Goal: Information Seeking & Learning: Learn about a topic

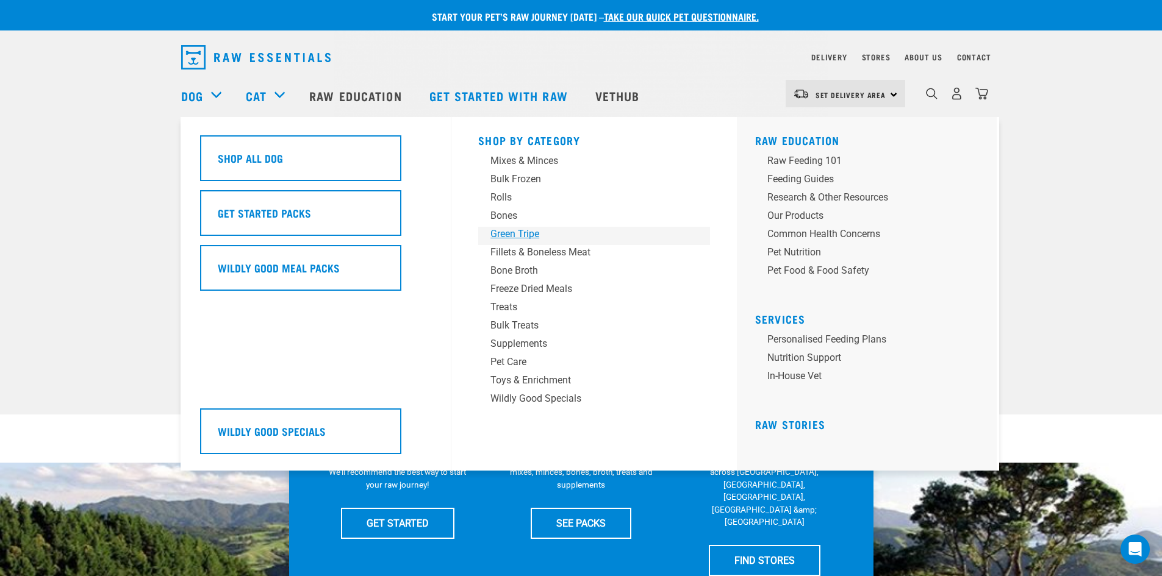
click at [523, 234] on div "Green Tripe" at bounding box center [585, 234] width 190 height 15
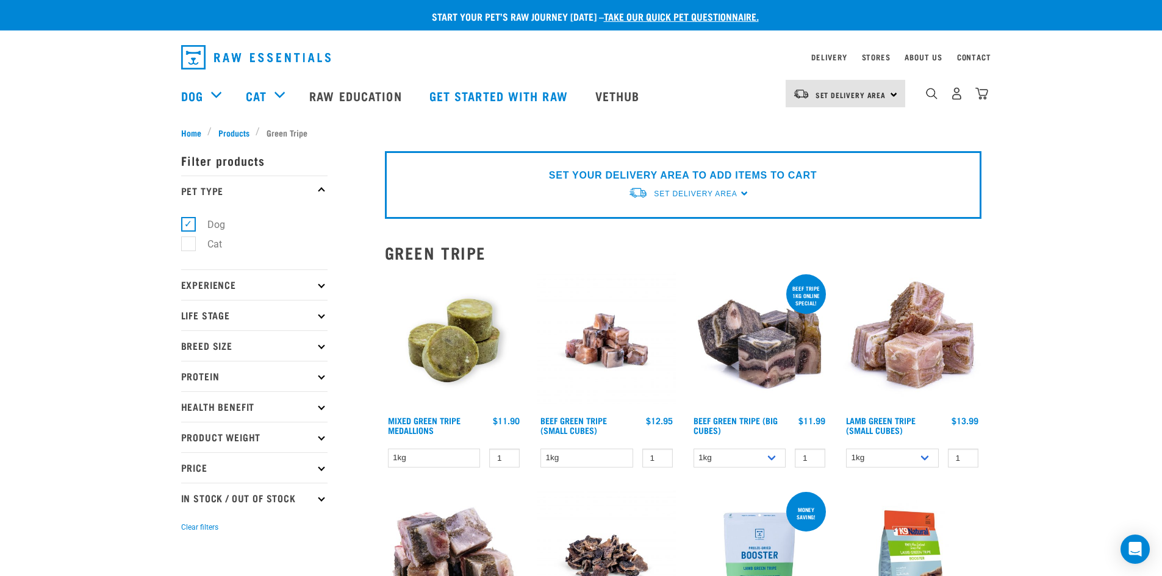
click at [479, 332] on img at bounding box center [454, 341] width 138 height 138
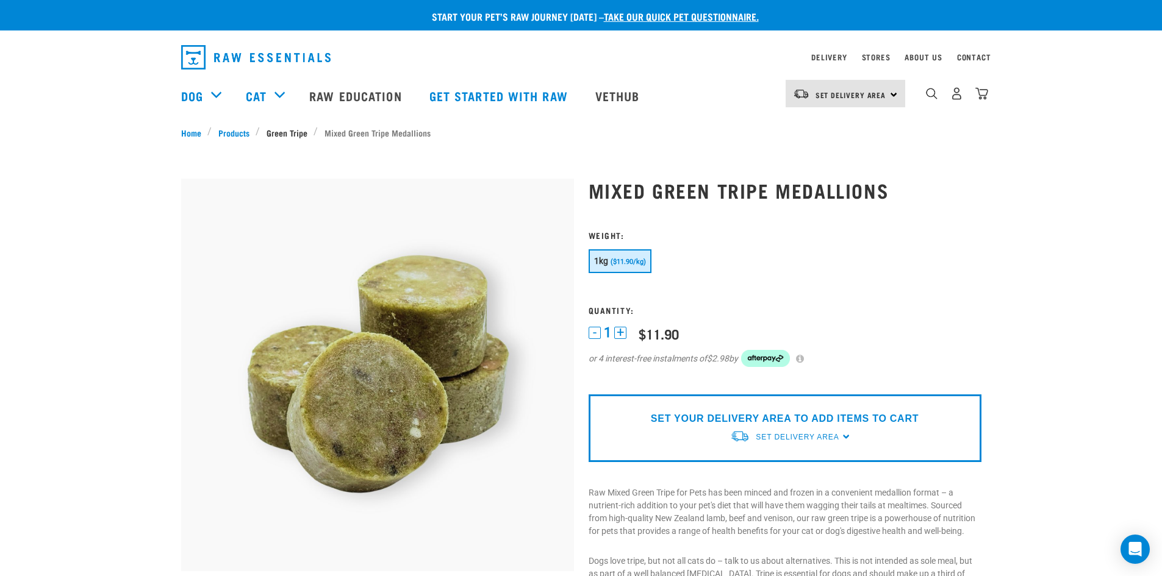
click at [298, 129] on link "Green Tripe" at bounding box center [287, 132] width 54 height 13
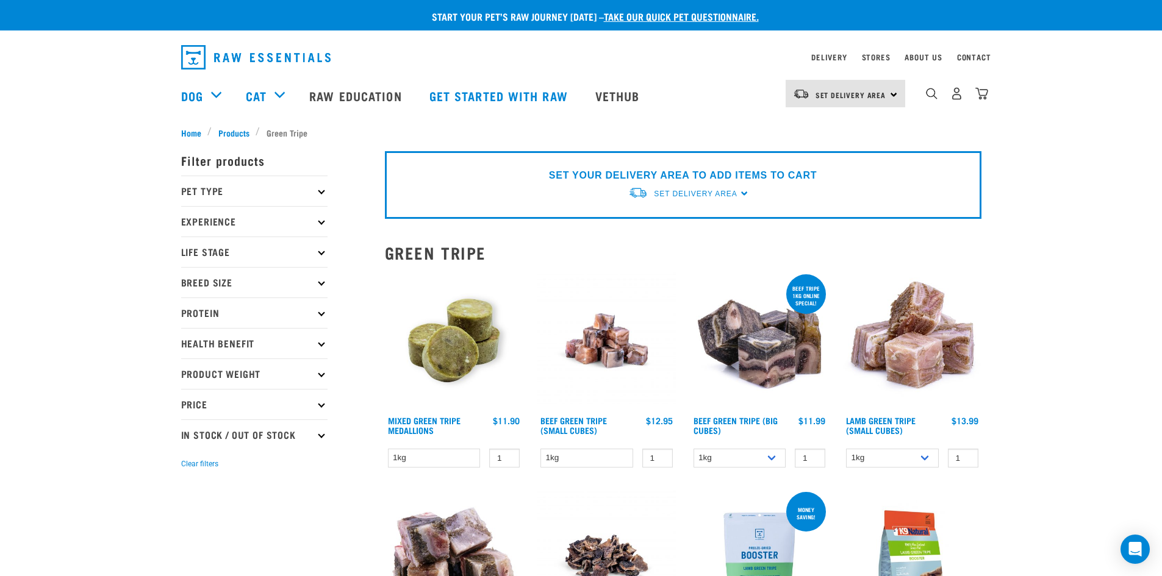
click at [218, 184] on p "Pet Type" at bounding box center [254, 191] width 146 height 31
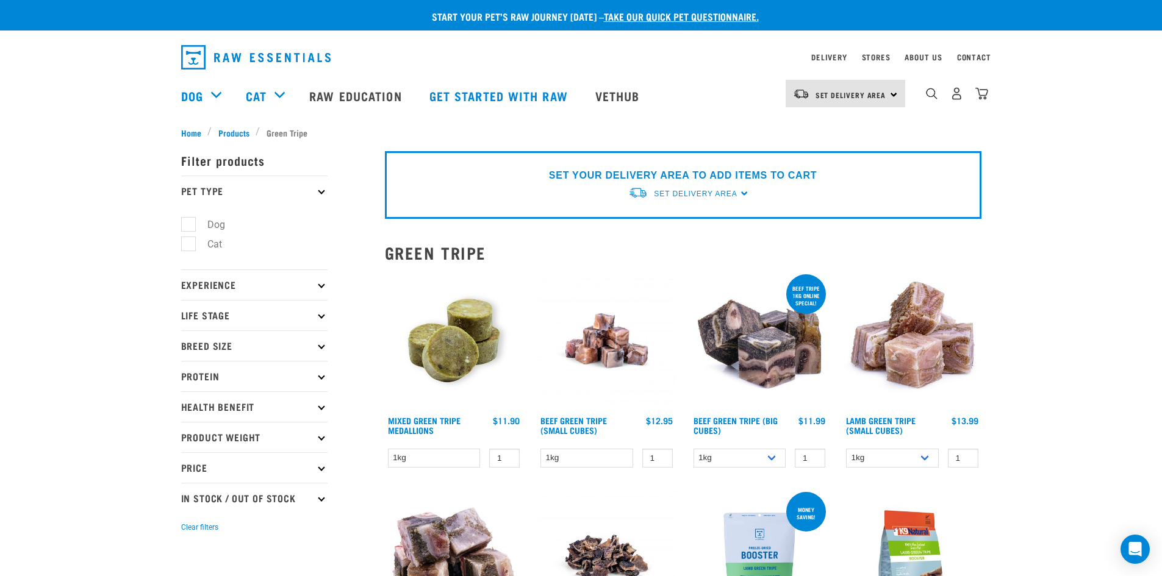
click at [194, 246] on label "Cat" at bounding box center [207, 244] width 39 height 15
click at [189, 246] on input "Cat" at bounding box center [185, 243] width 8 height 8
checkbox input "true"
click at [189, 224] on label "Dog" at bounding box center [209, 224] width 42 height 15
click at [189, 224] on input "Dog" at bounding box center [185, 222] width 8 height 8
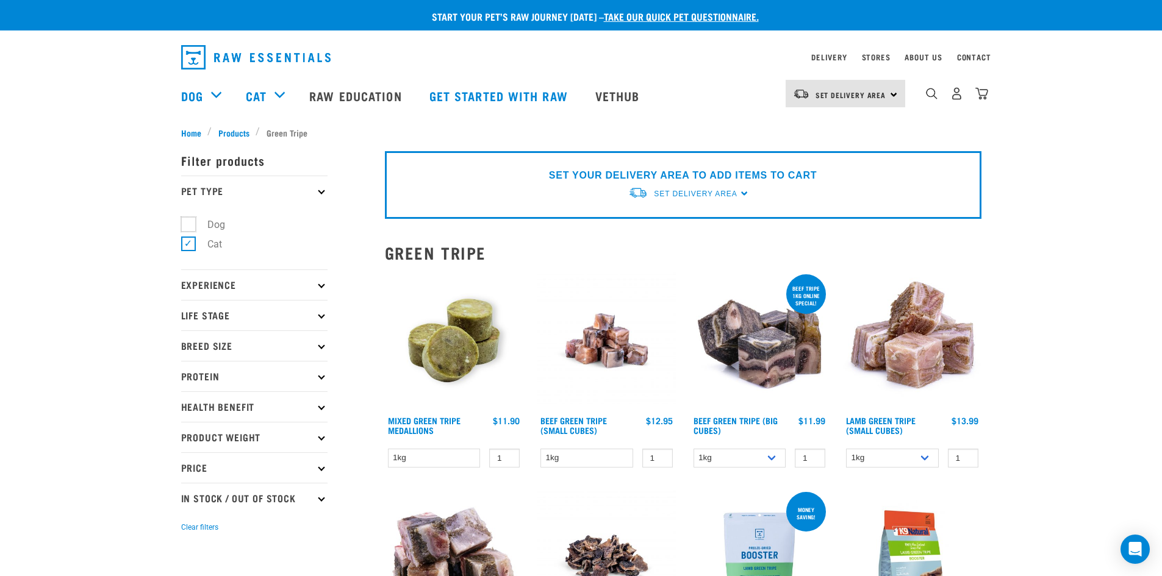
checkbox input "true"
click at [188, 247] on label "Cat" at bounding box center [207, 244] width 39 height 15
click at [187, 246] on input "Cat" at bounding box center [185, 243] width 8 height 8
checkbox input "false"
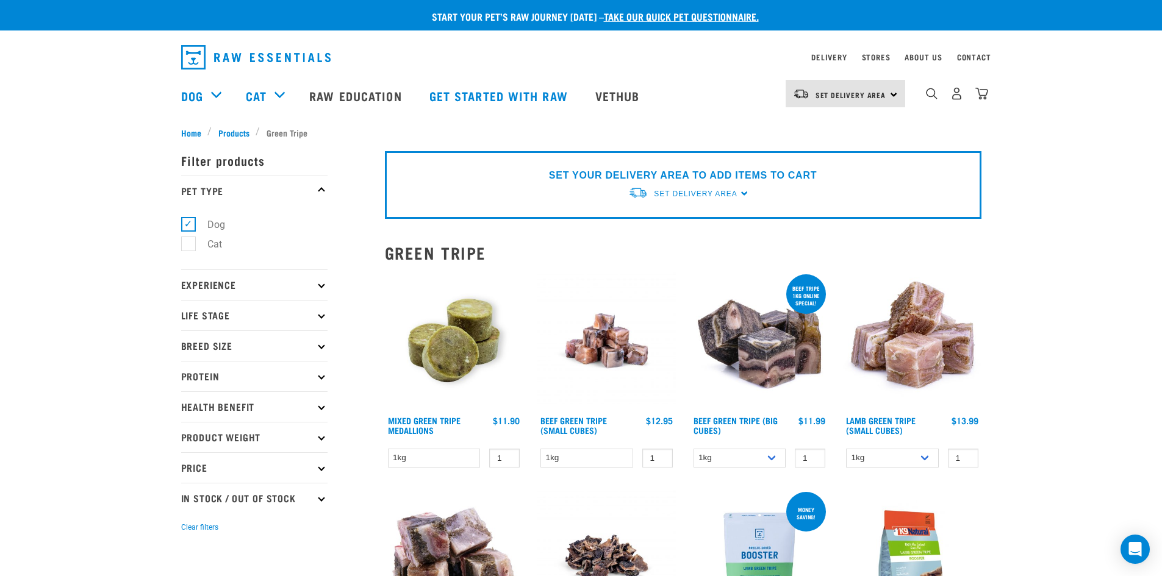
click at [188, 248] on label "Cat" at bounding box center [207, 244] width 39 height 15
click at [188, 246] on input "Cat" at bounding box center [185, 243] width 8 height 8
checkbox input "true"
click at [191, 226] on label "Dog" at bounding box center [209, 224] width 42 height 15
click at [189, 226] on input "Dog" at bounding box center [185, 222] width 8 height 8
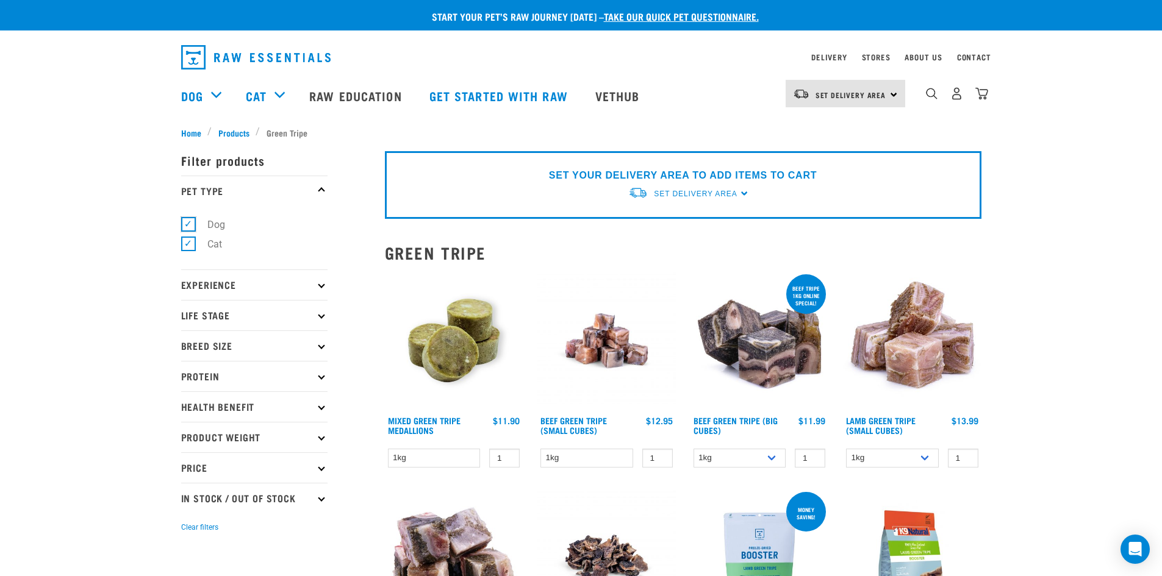
checkbox input "false"
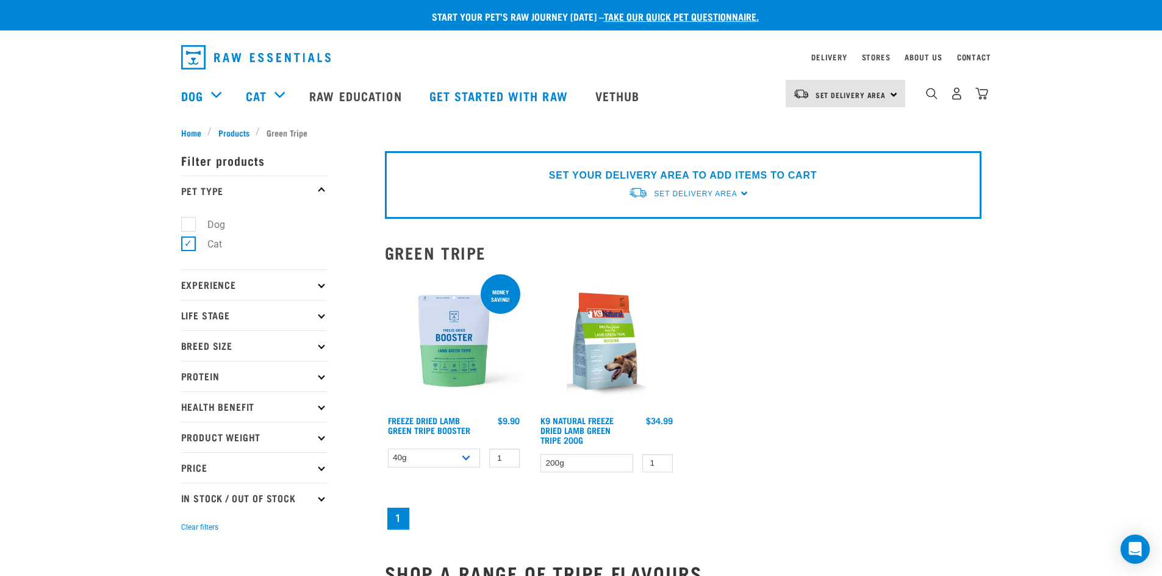
click at [429, 380] on img at bounding box center [454, 341] width 138 height 138
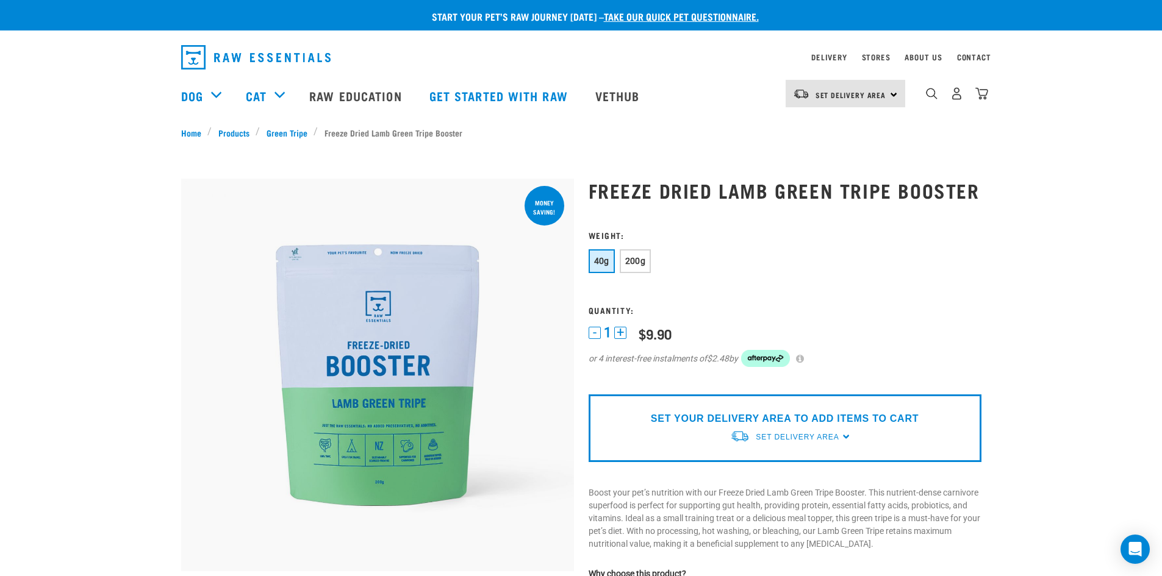
drag, startPoint x: 321, startPoint y: 134, endPoint x: 458, endPoint y: 145, distance: 137.6
drag, startPoint x: 453, startPoint y: 132, endPoint x: 330, endPoint y: 137, distance: 123.3
click at [330, 137] on ul "Home Products Green Tripe Freeze Dried Lamb Green Tripe Booster" at bounding box center [581, 132] width 800 height 13
click at [287, 130] on link "Green Tripe" at bounding box center [287, 132] width 54 height 13
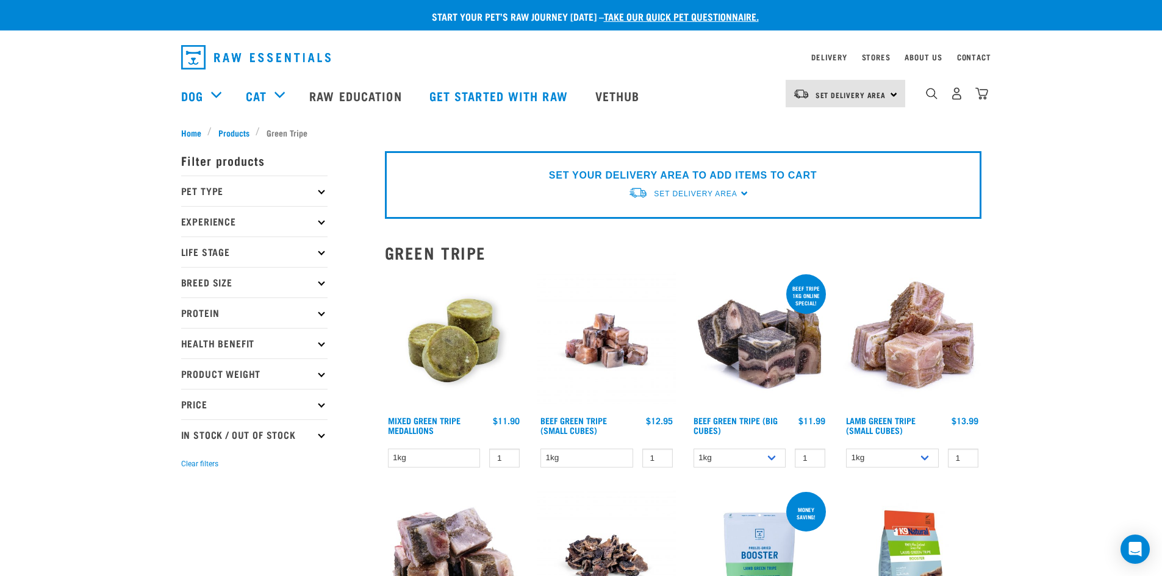
click at [220, 190] on p "Pet Type" at bounding box center [254, 191] width 146 height 31
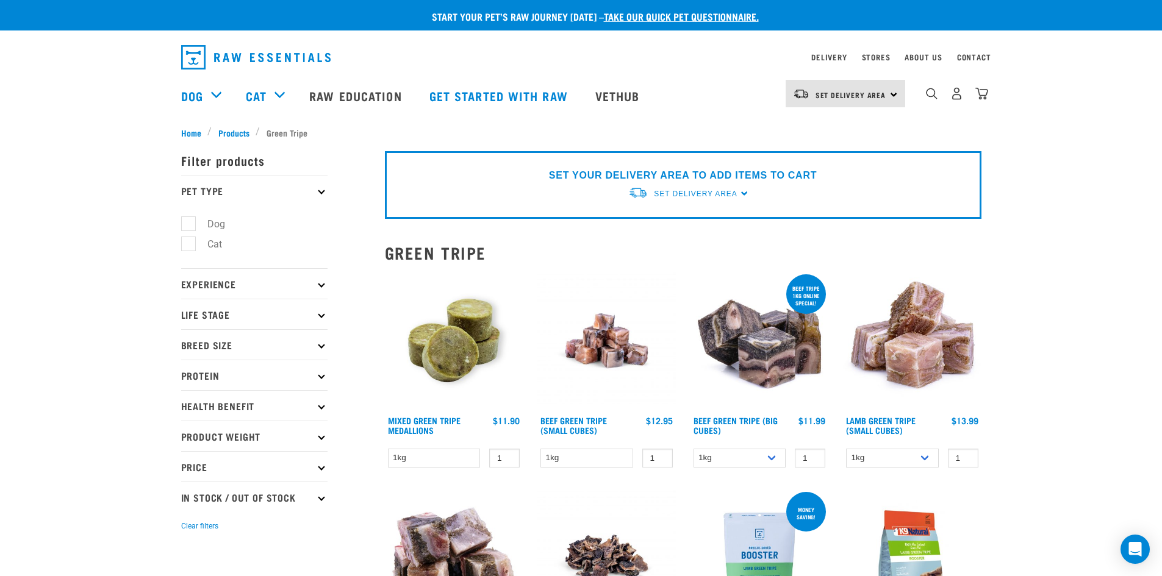
click at [220, 190] on p "Pet Type" at bounding box center [254, 191] width 146 height 31
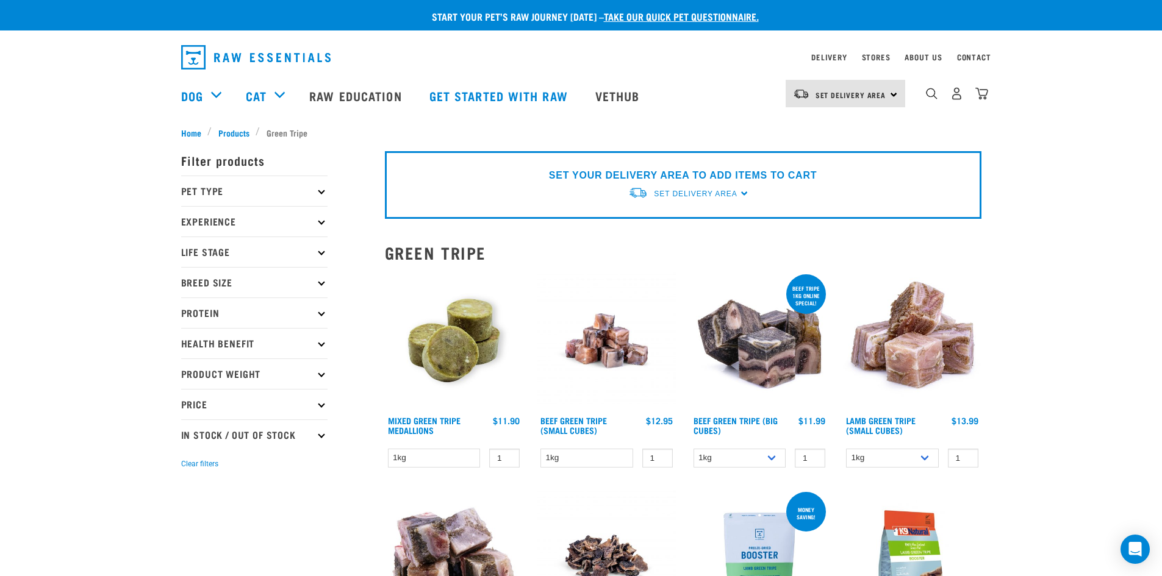
click at [219, 212] on p "Experience" at bounding box center [254, 221] width 146 height 31
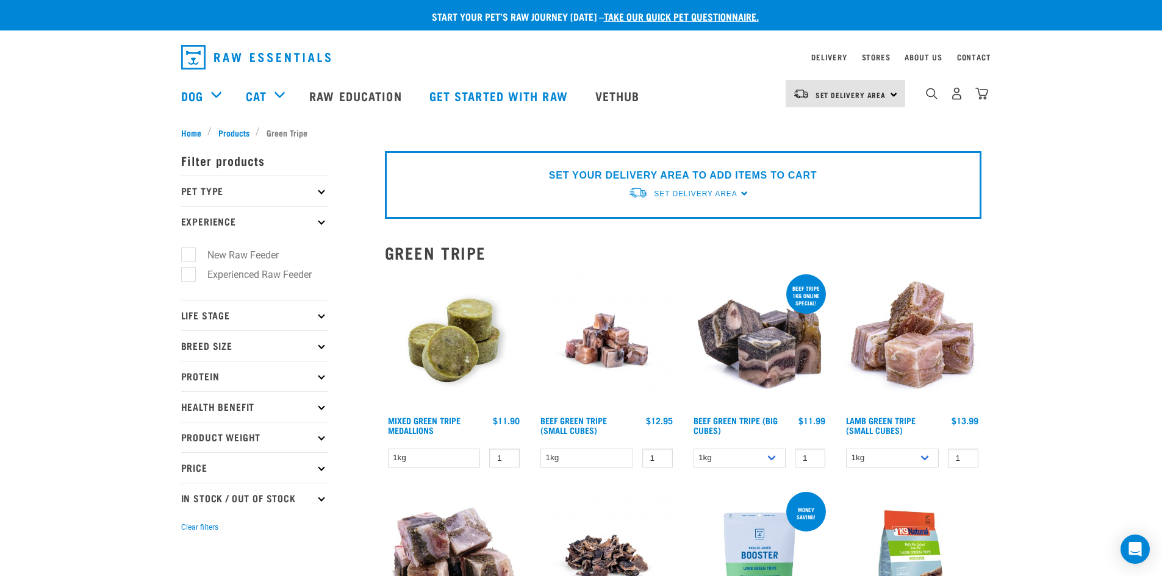
click at [219, 212] on p "Experience" at bounding box center [254, 221] width 146 height 31
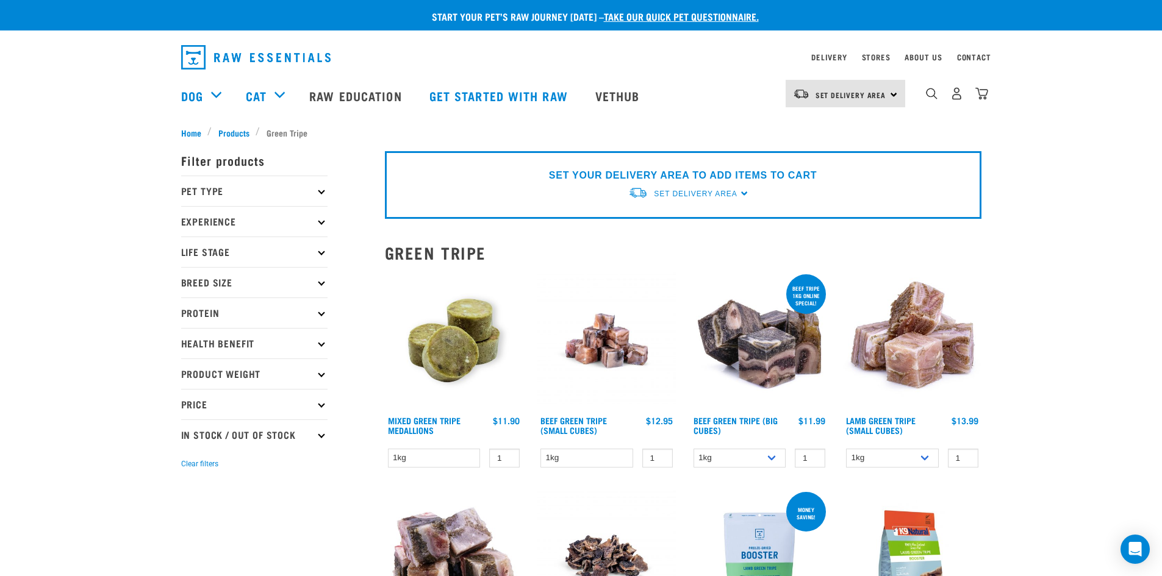
click at [224, 259] on p "Life Stage" at bounding box center [254, 252] width 146 height 31
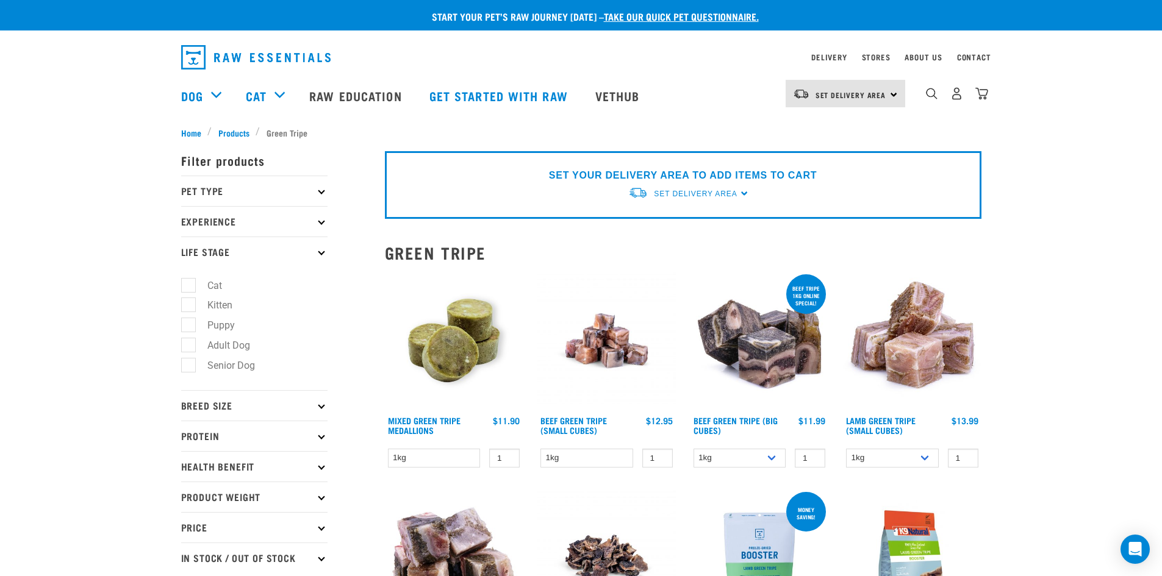
click at [224, 259] on p "Life Stage" at bounding box center [254, 252] width 146 height 31
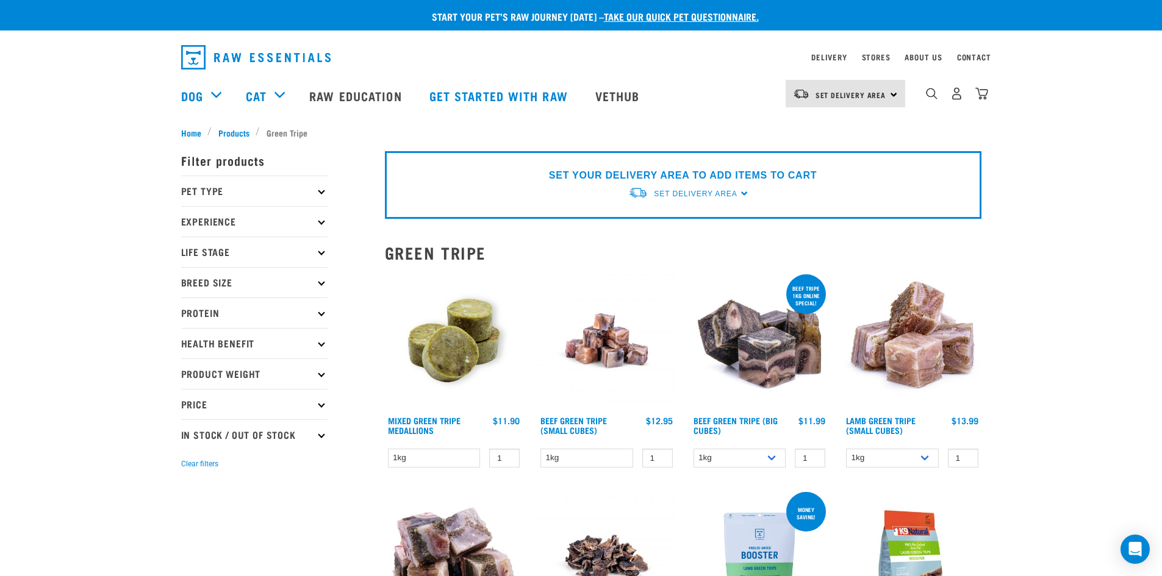
click at [245, 194] on p "Pet Type" at bounding box center [254, 191] width 146 height 31
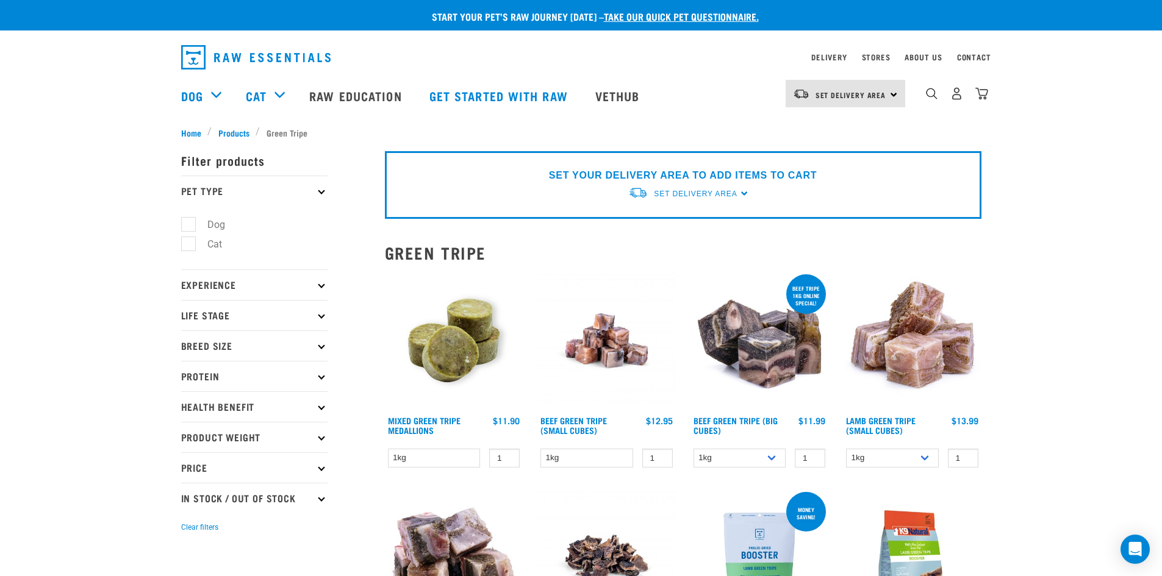
click at [245, 194] on p "Pet Type" at bounding box center [254, 191] width 146 height 31
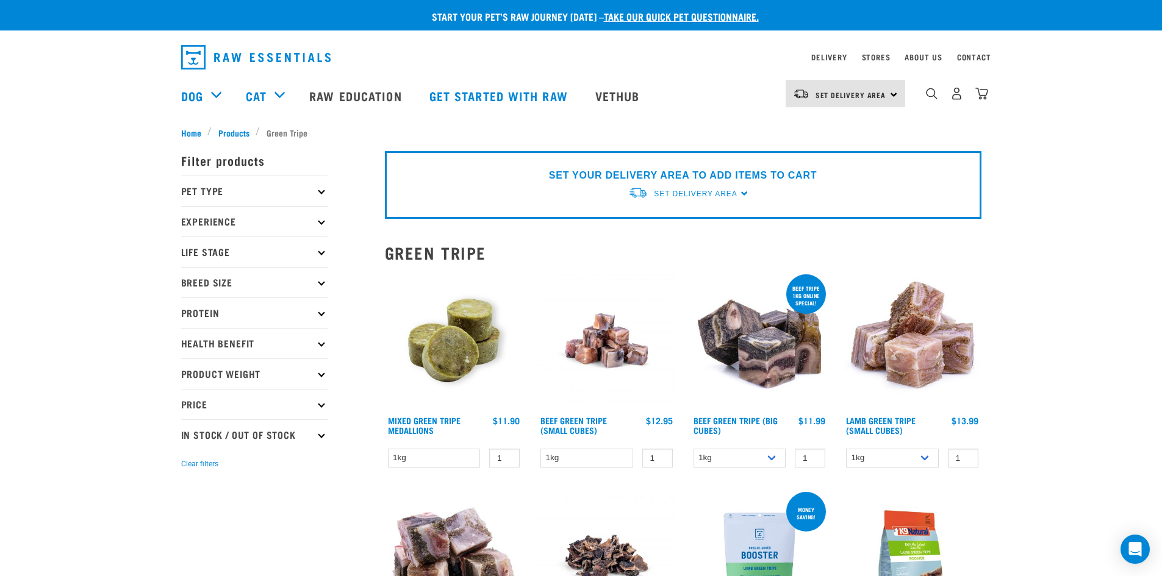
click at [241, 129] on span "Products" at bounding box center [233, 132] width 31 height 13
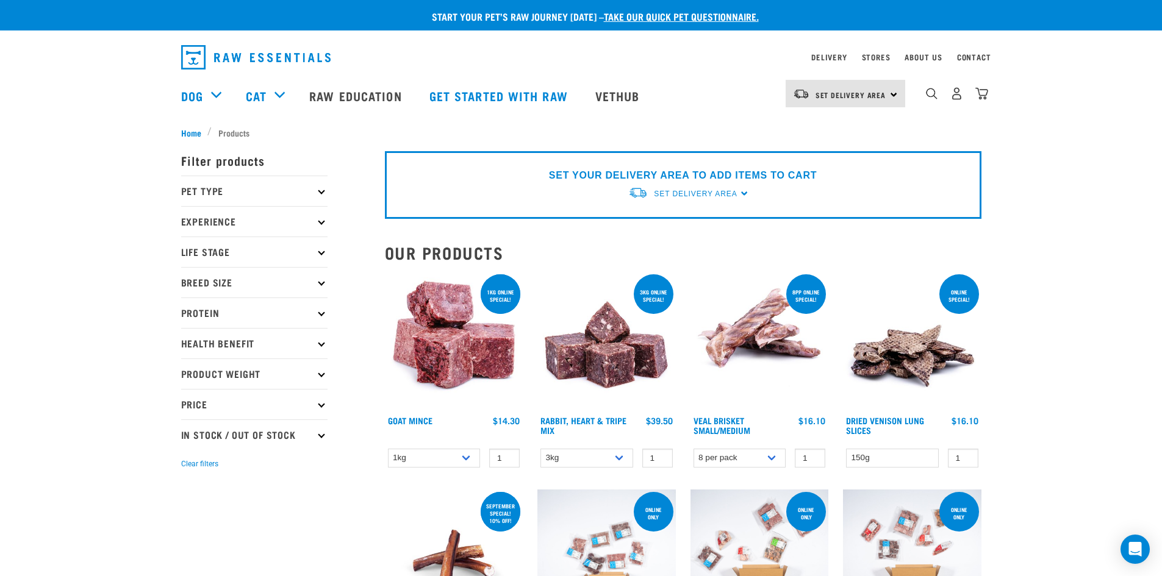
click at [303, 192] on p "Pet Type" at bounding box center [254, 191] width 146 height 31
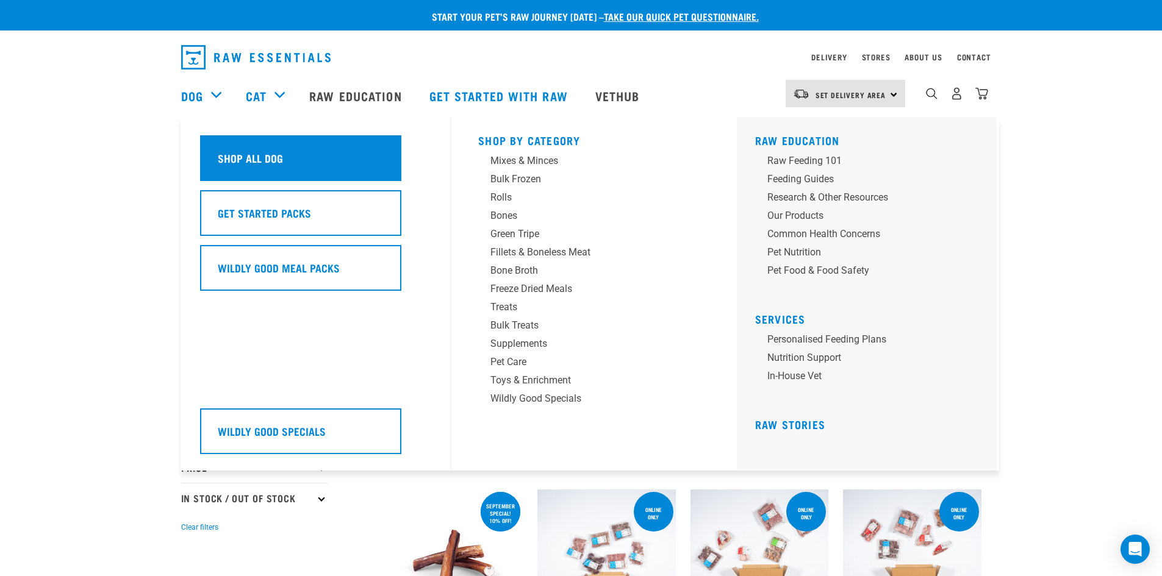
click at [250, 160] on h5 "Shop All Dog" at bounding box center [250, 158] width 65 height 16
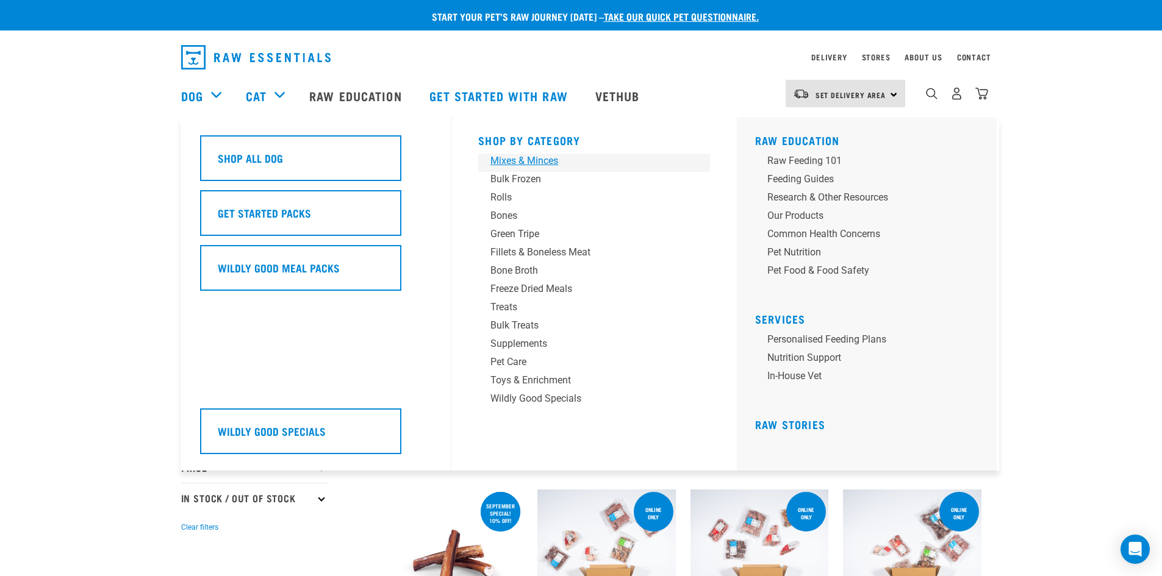
click at [523, 162] on div "Mixes & Minces" at bounding box center [585, 161] width 190 height 15
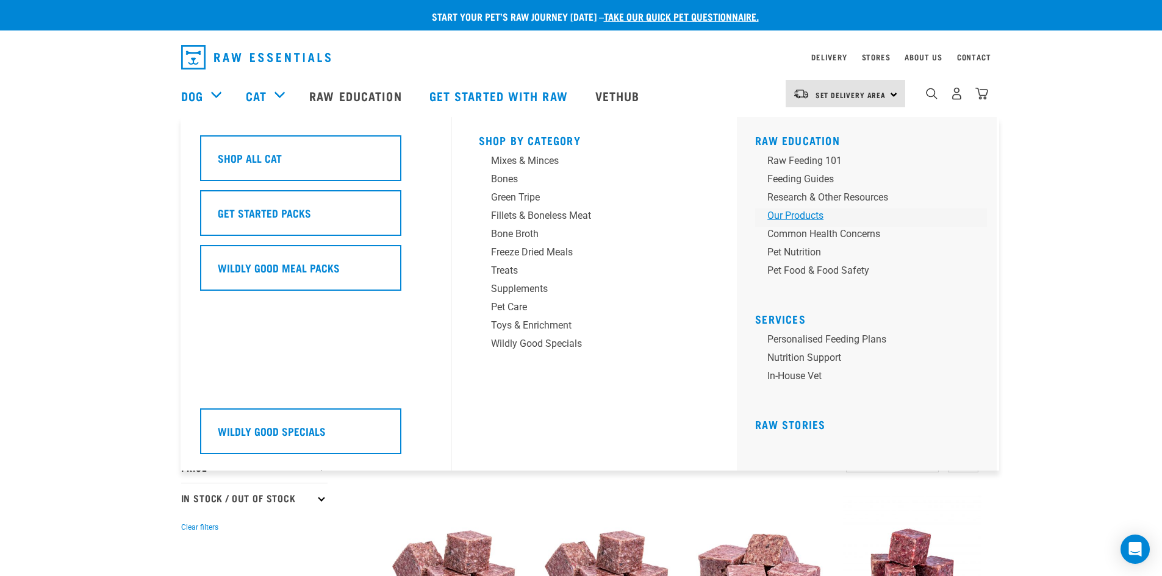
click at [810, 212] on div "Our Products" at bounding box center [862, 216] width 190 height 15
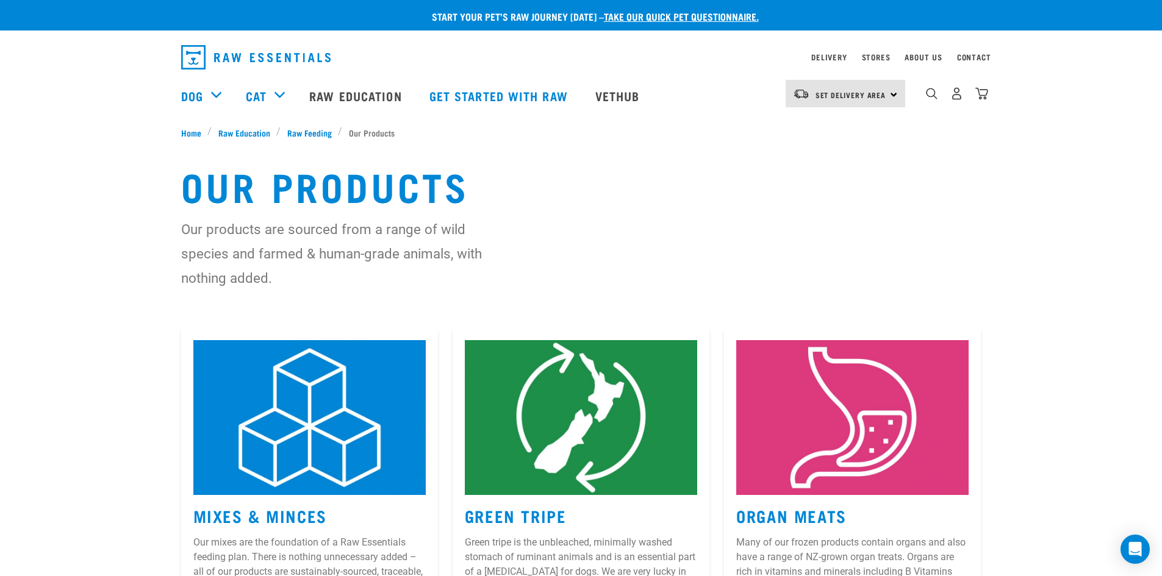
click at [100, 206] on div "Our Products Our products are sourced from a range of wild species and farmed &…" at bounding box center [581, 233] width 1162 height 189
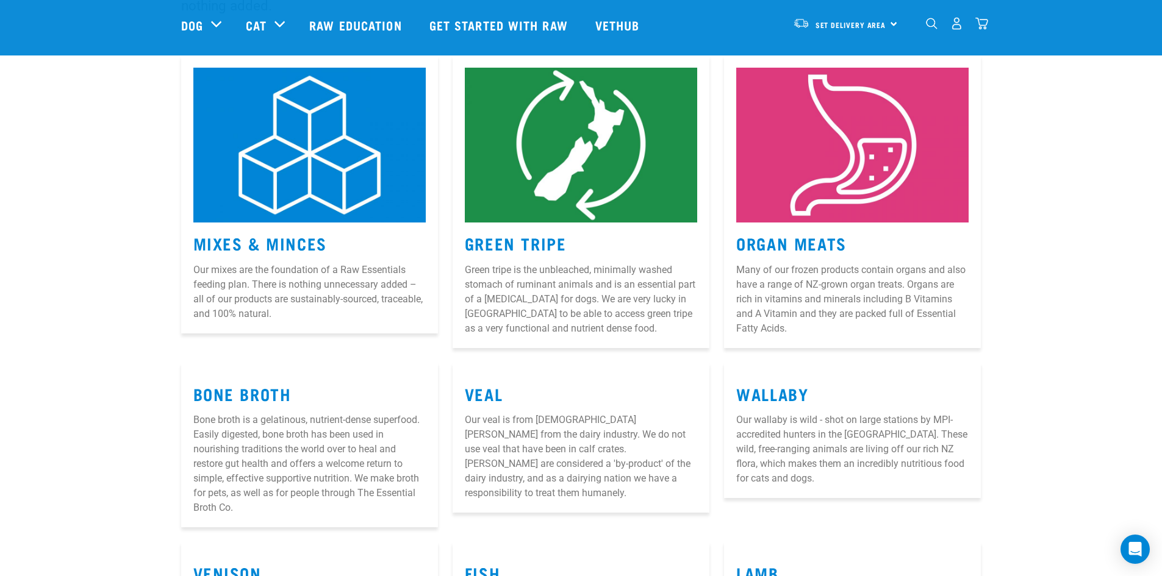
scroll to position [122, 0]
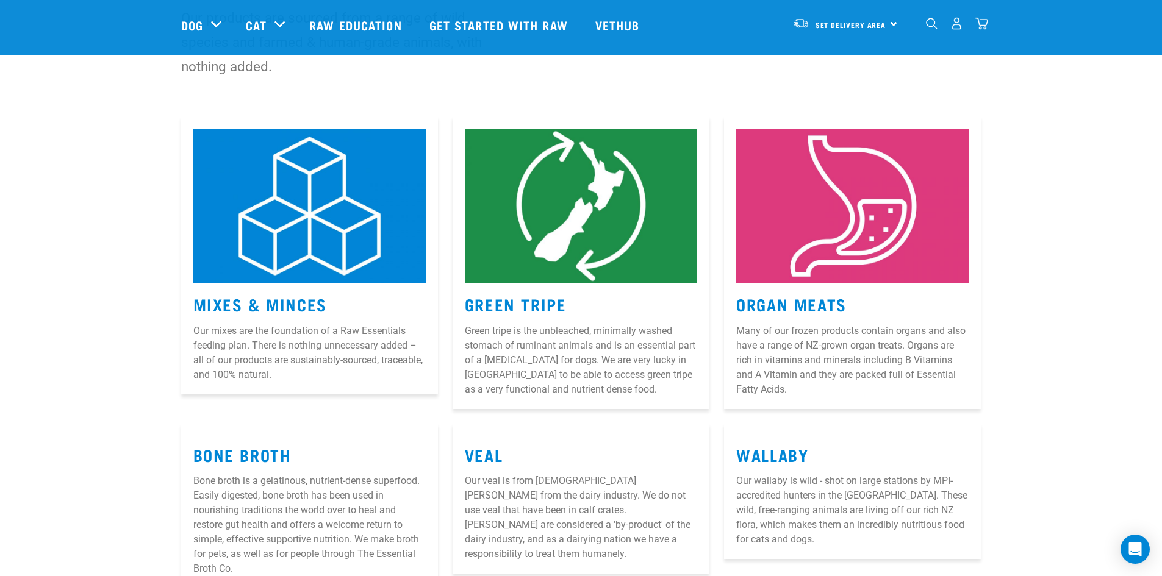
click at [1052, 282] on section "Mixes & Minces Our mixes are the foundation of a Raw Essentials feeding plan. T…" at bounding box center [581, 578] width 1162 height 938
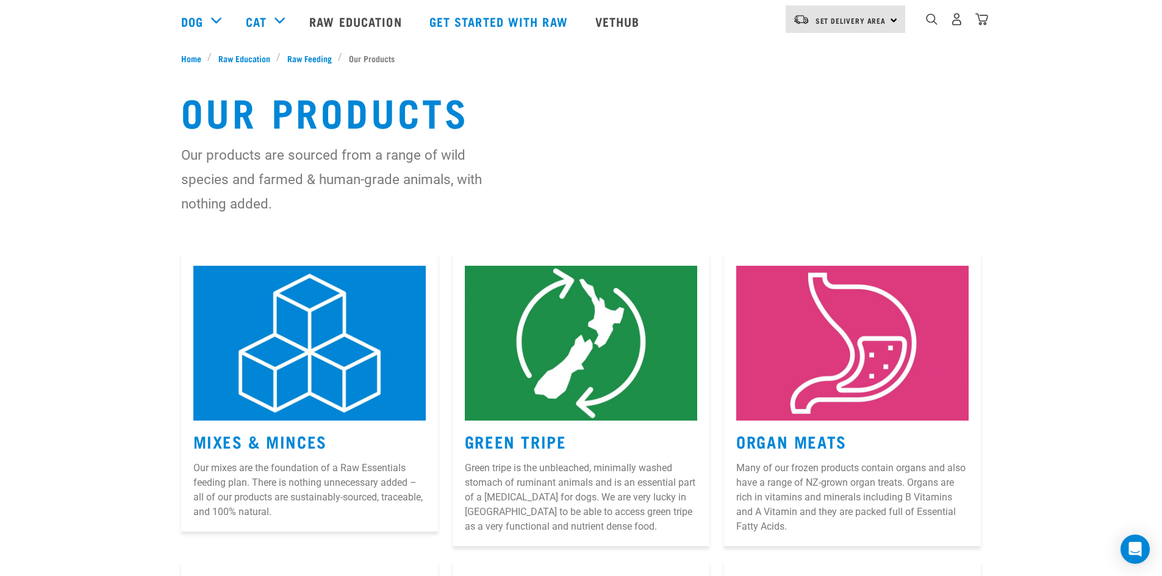
scroll to position [0, 0]
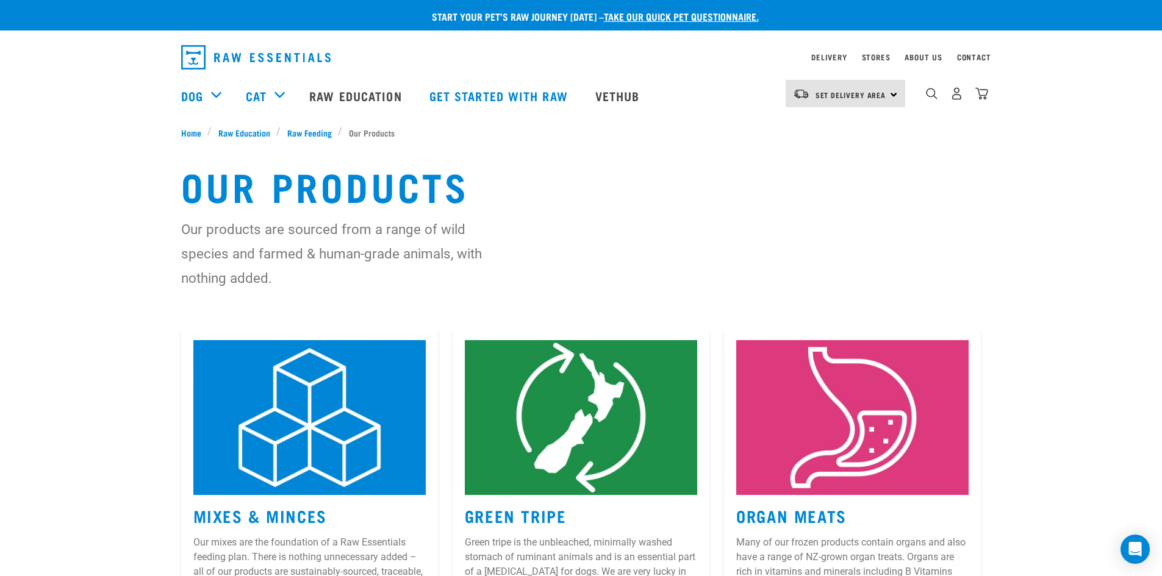
click at [76, 186] on div "Our Products Our products are sourced from a range of wild species and farmed &…" at bounding box center [581, 233] width 1162 height 189
click at [351, 89] on link "Raw Education" at bounding box center [357, 95] width 120 height 49
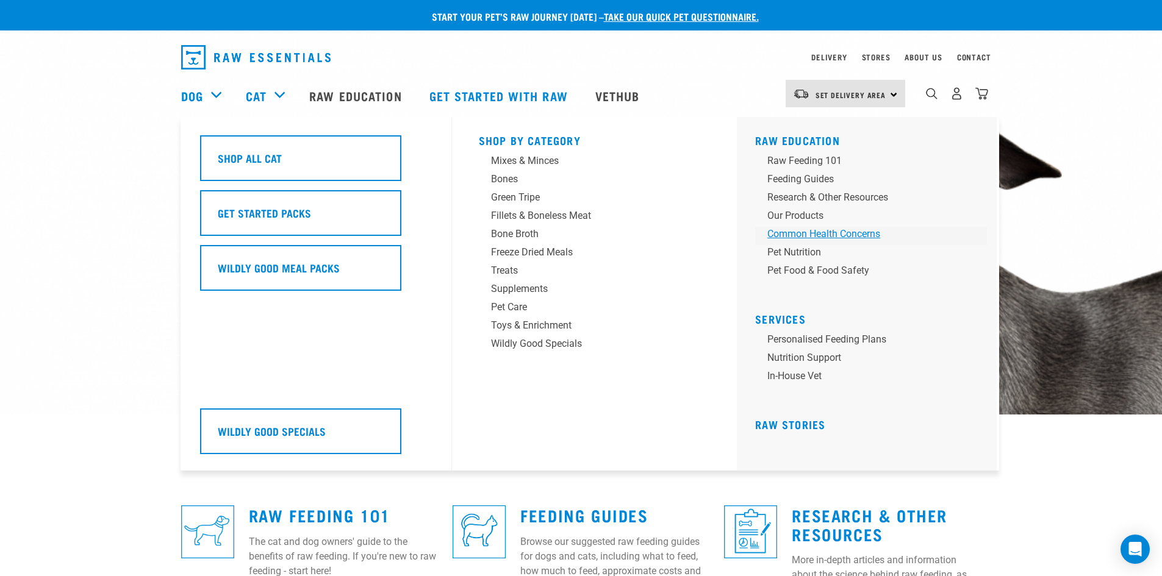
click at [801, 239] on div "Common Health Concerns" at bounding box center [862, 234] width 190 height 15
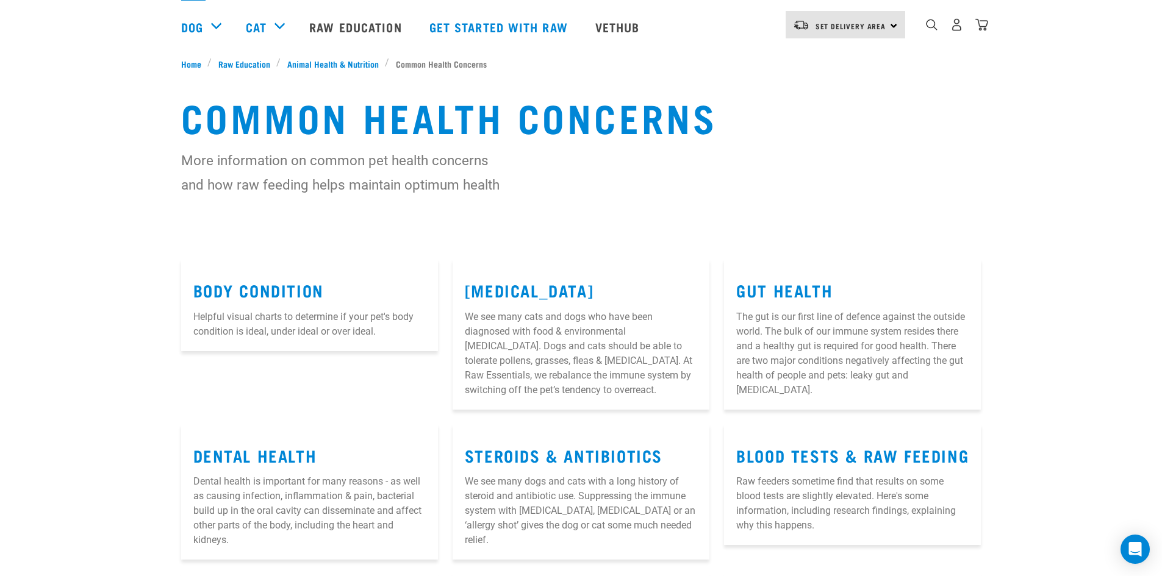
scroll to position [122, 0]
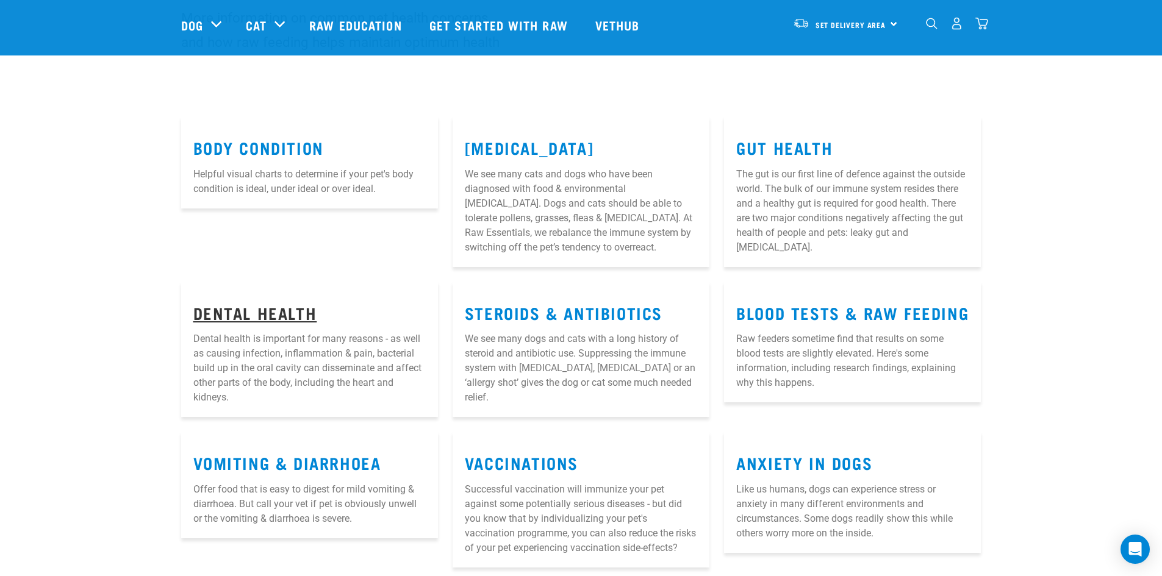
click at [265, 314] on link "Dental Health" at bounding box center [255, 312] width 124 height 9
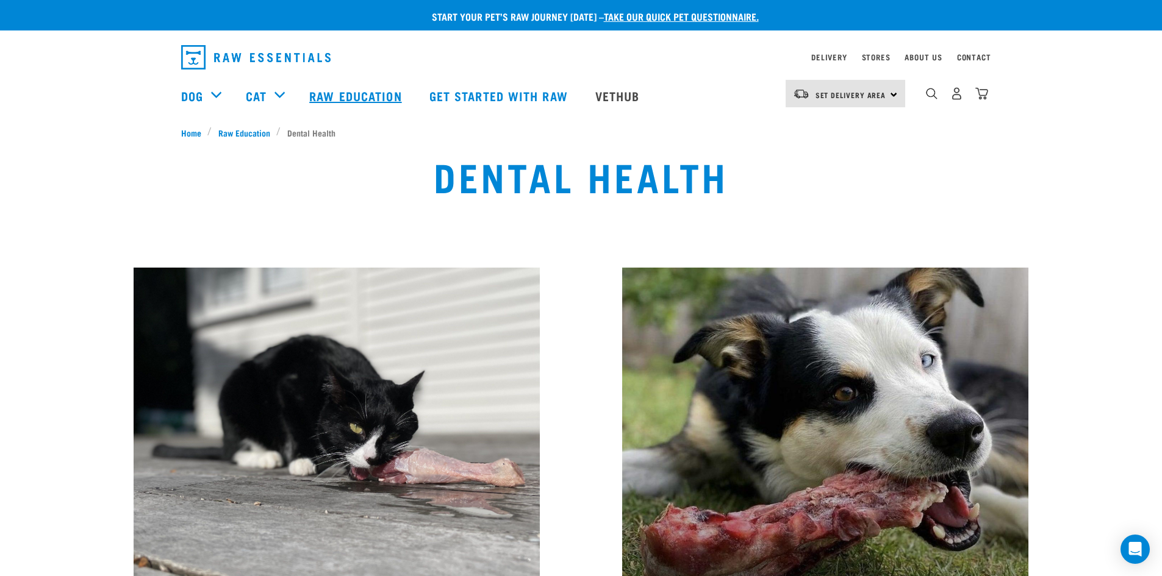
click at [330, 89] on link "Raw Education" at bounding box center [357, 95] width 120 height 49
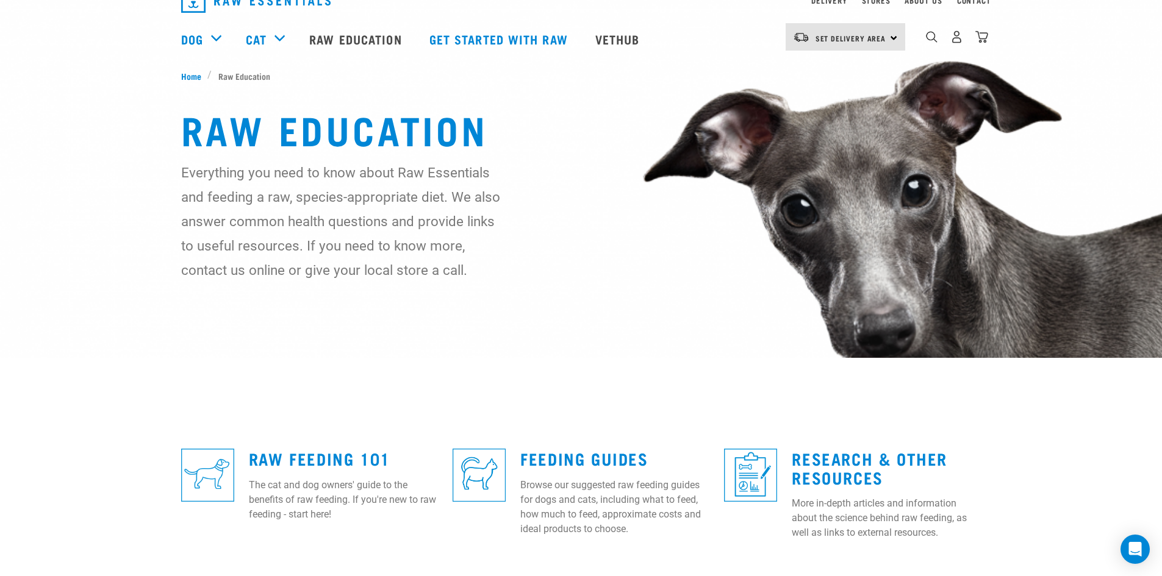
scroll to position [244, 0]
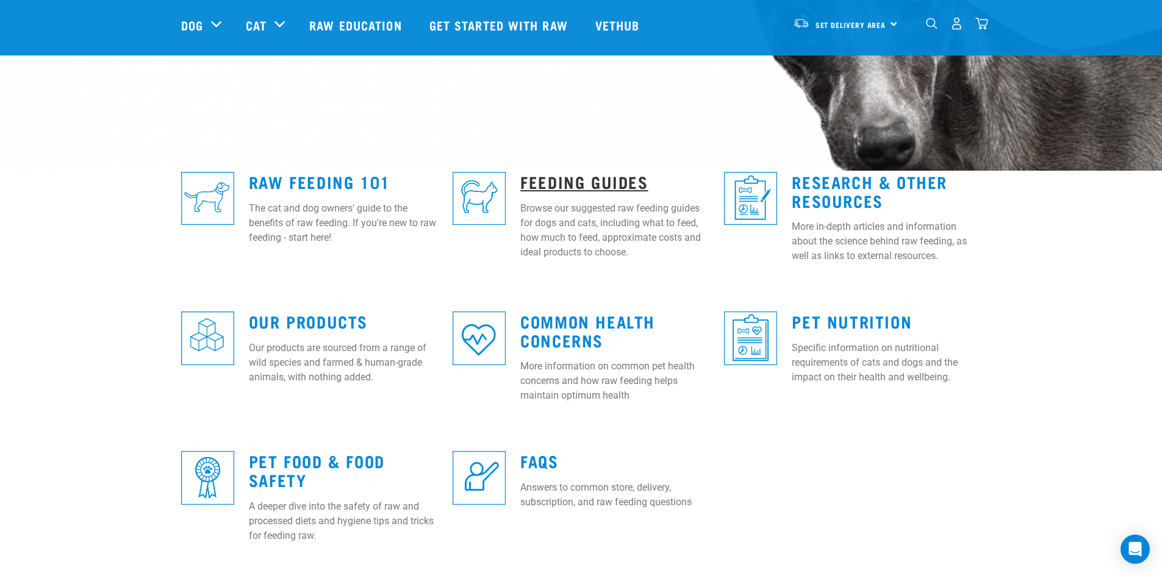
click at [569, 184] on link "Feeding Guides" at bounding box center [583, 181] width 127 height 9
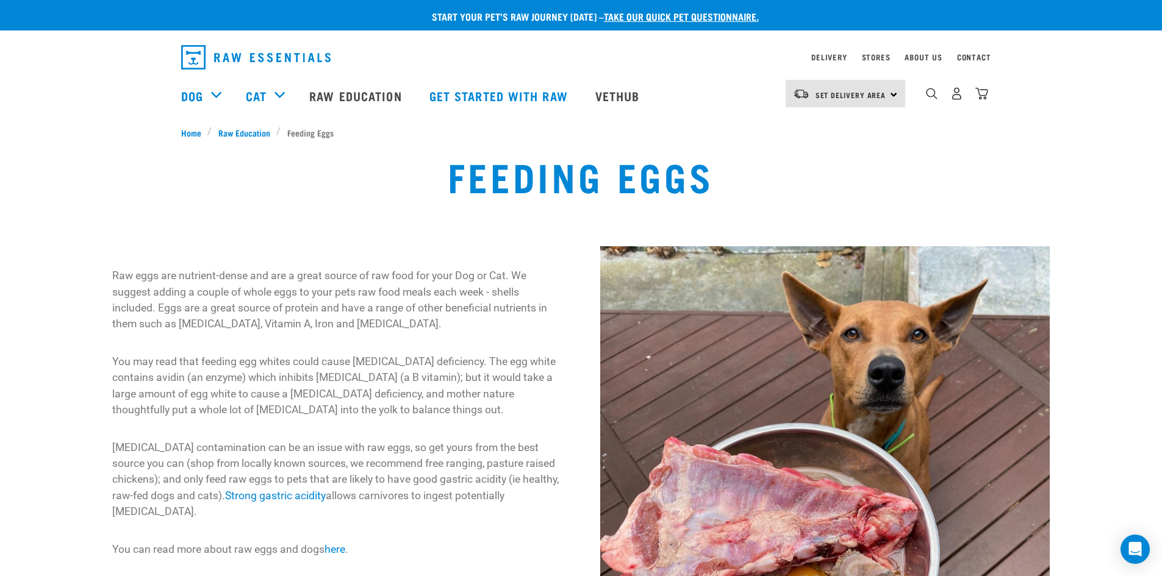
click at [1134, 297] on div "Raw eggs are nutrient-dense and are a great source of raw food for your Dog or …" at bounding box center [581, 495] width 1172 height 513
click at [256, 134] on span "Raw Education" at bounding box center [244, 132] width 52 height 13
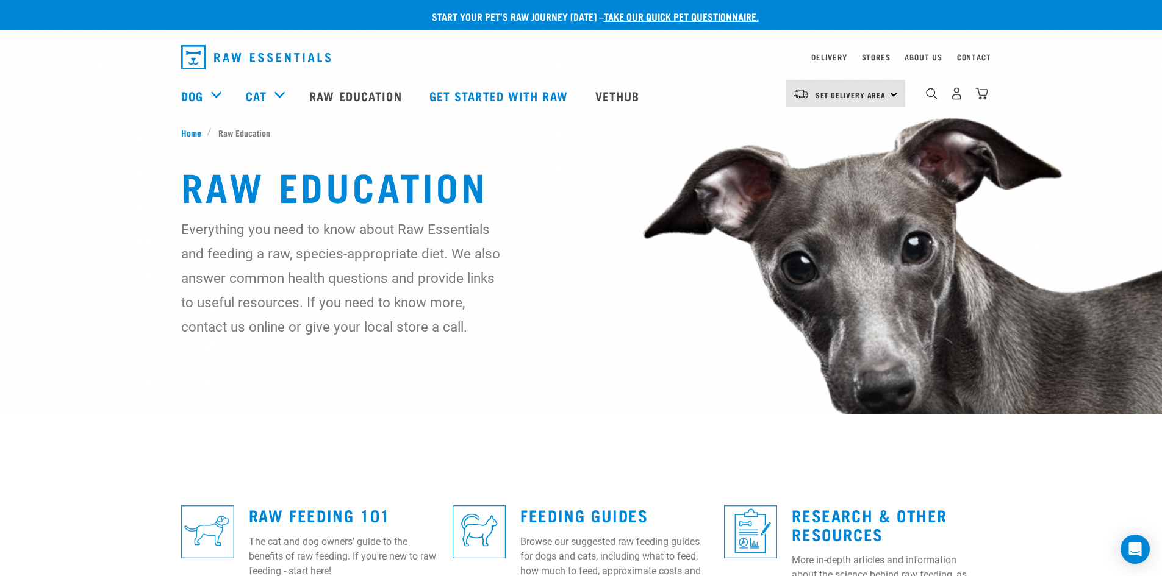
click at [241, 58] on img "dropdown navigation" at bounding box center [255, 57] width 149 height 24
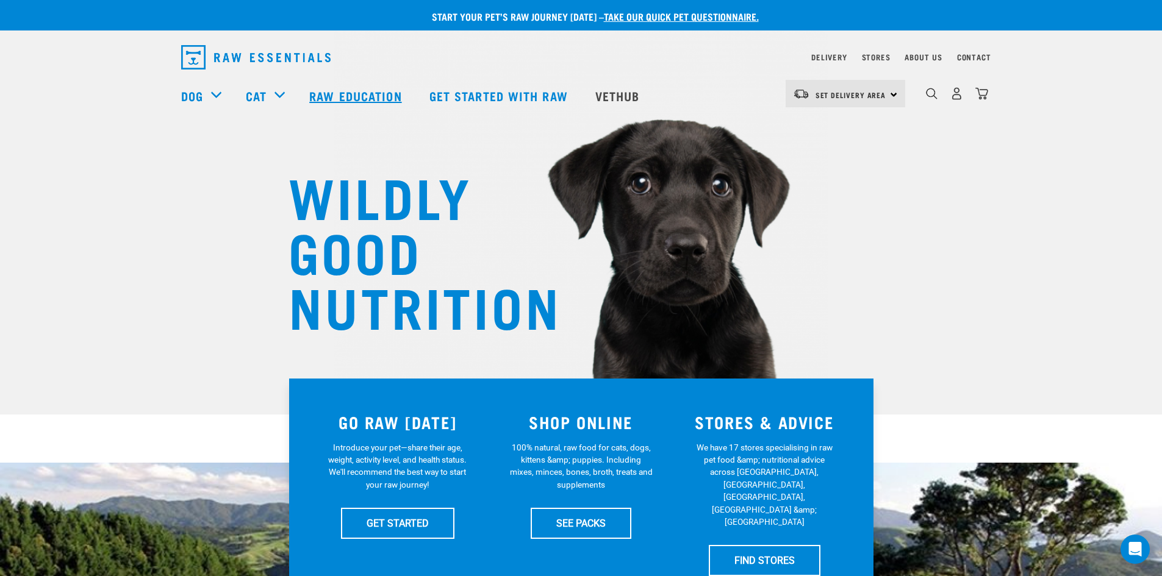
click at [368, 99] on link "Raw Education" at bounding box center [357, 95] width 120 height 49
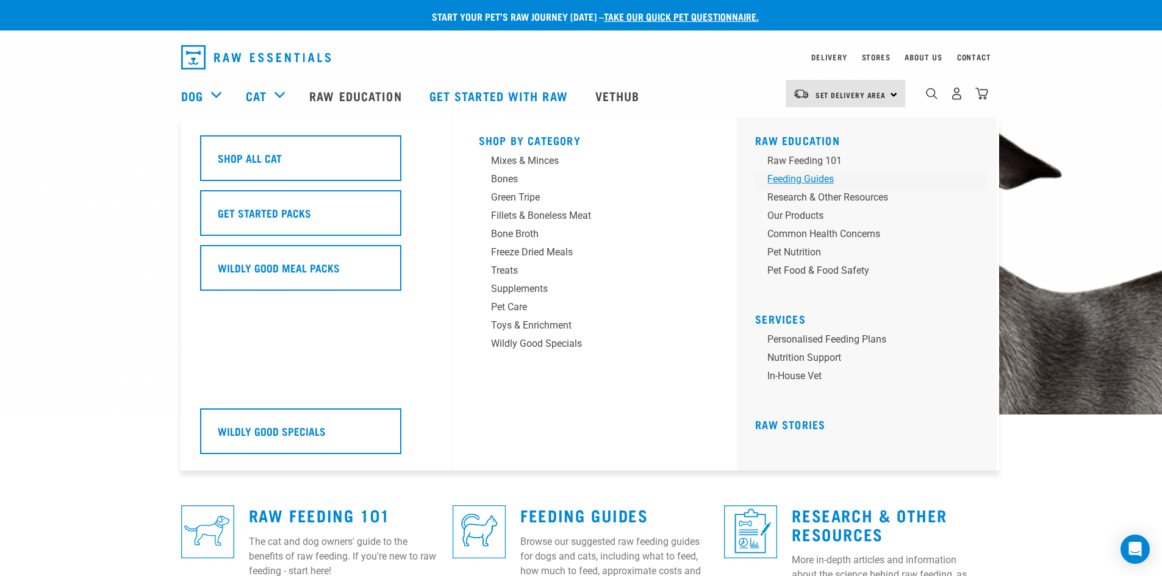
click at [800, 178] on div "Feeding Guides" at bounding box center [862, 179] width 190 height 15
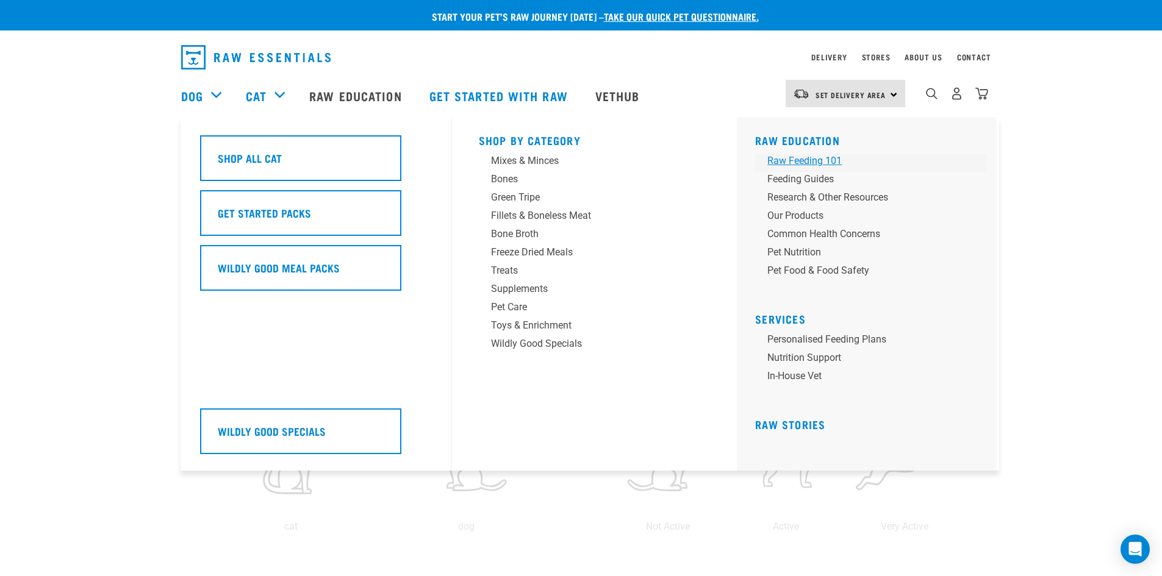
click at [811, 157] on div "Raw Feeding 101" at bounding box center [862, 161] width 190 height 15
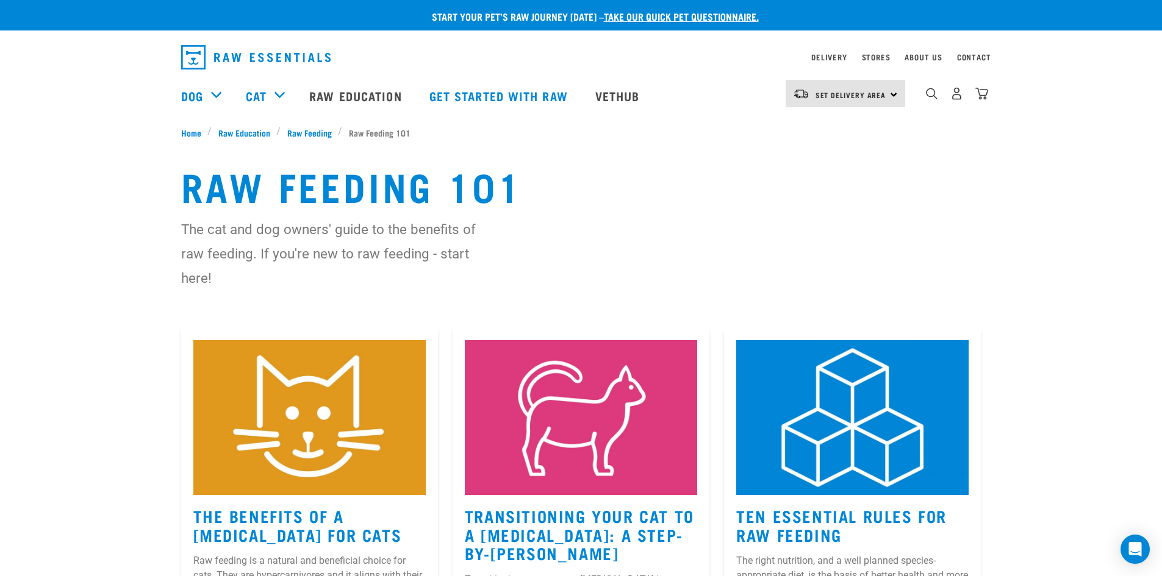
click at [84, 198] on div "Raw Feeding 101 The cat and dog owners' guide to the benefits of raw feeding. I…" at bounding box center [581, 233] width 1162 height 189
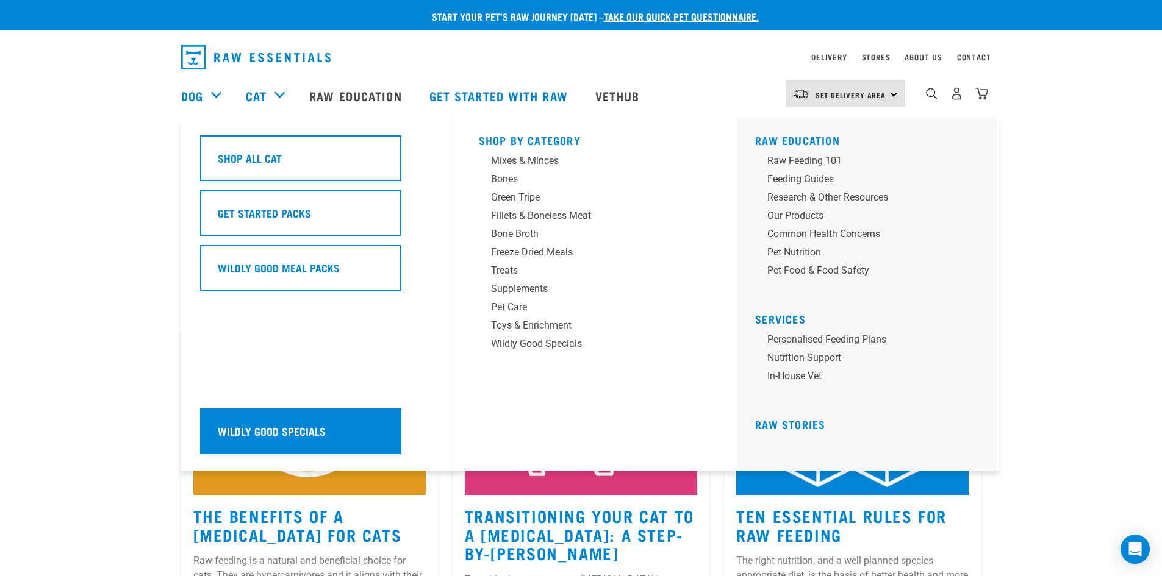
click at [233, 418] on div "Wildly Good Specials" at bounding box center [300, 432] width 201 height 46
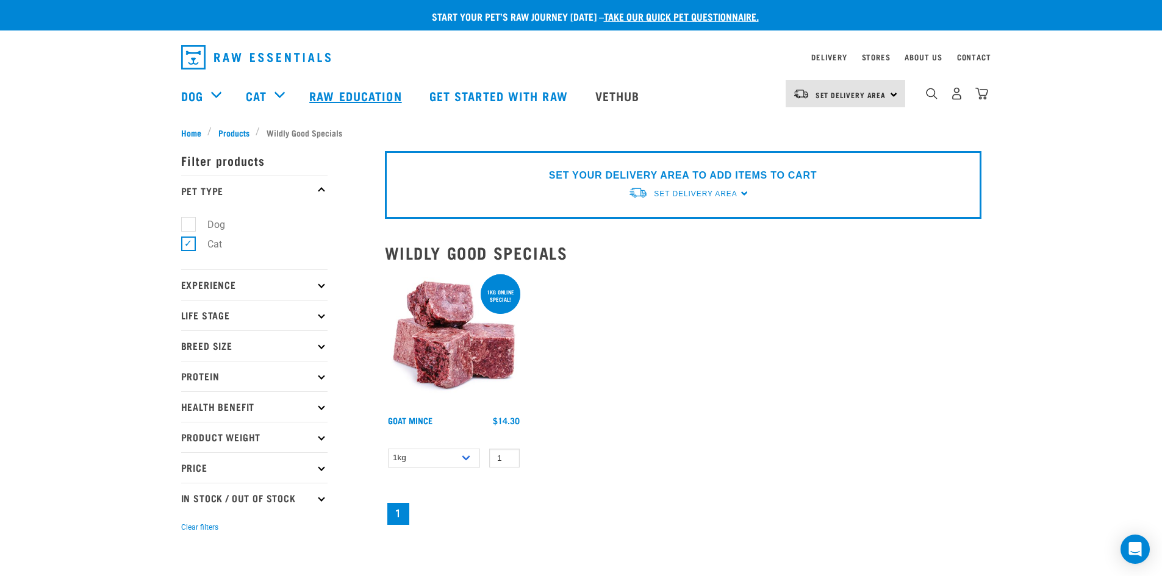
click at [348, 104] on link "Raw Education" at bounding box center [357, 95] width 120 height 49
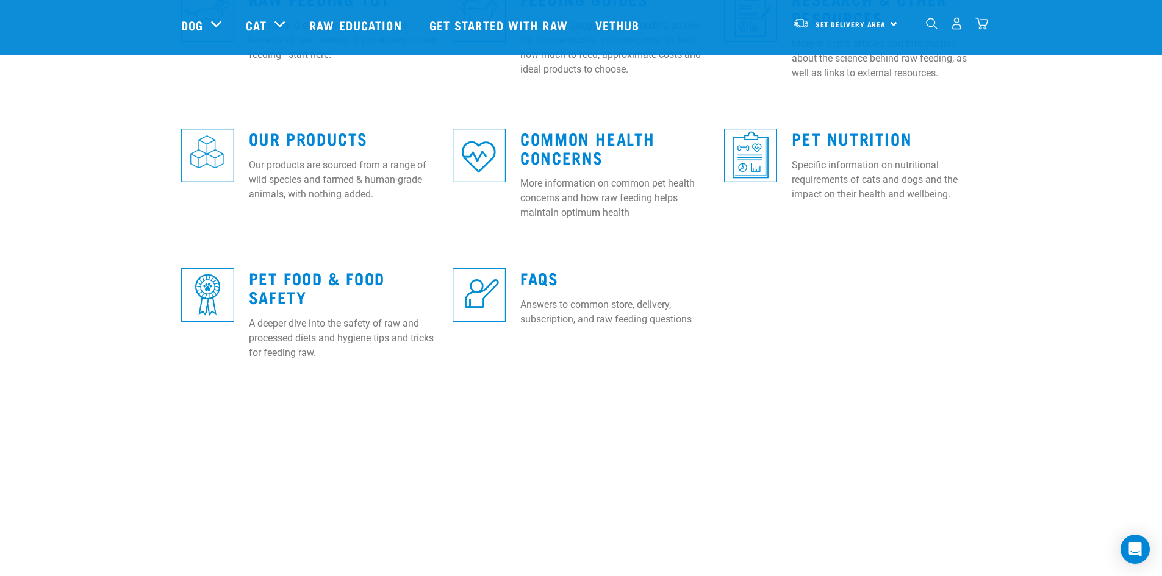
scroll to position [305, 0]
